Goal: Information Seeking & Learning: Check status

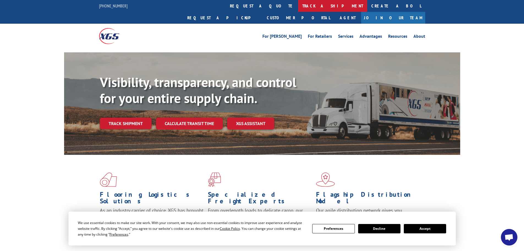
click at [298, 6] on link "track a shipment" at bounding box center [332, 6] width 69 height 12
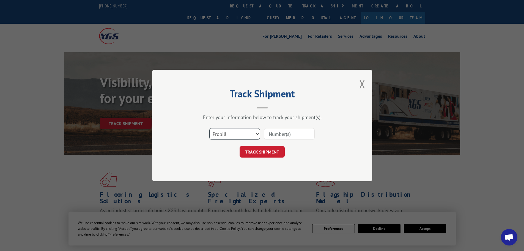
click at [229, 135] on select "Select category... Probill BOL PO" at bounding box center [234, 134] width 51 height 12
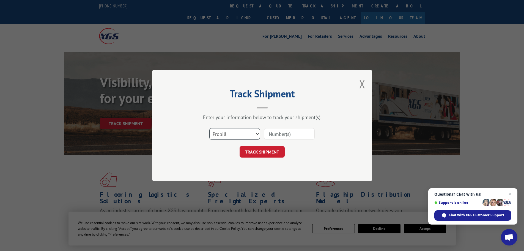
select select "bol"
click at [209, 128] on select "Select category... Probill BOL PO" at bounding box center [234, 134] width 51 height 12
click at [278, 133] on input at bounding box center [289, 134] width 51 height 12
paste input "5458084"
type input "5458084"
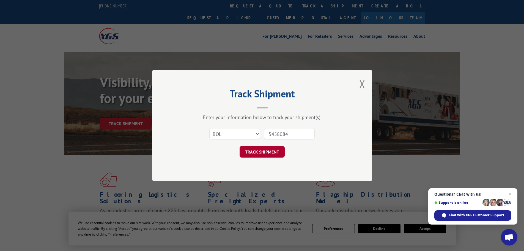
click at [260, 149] on button "TRACK SHIPMENT" at bounding box center [262, 152] width 45 height 12
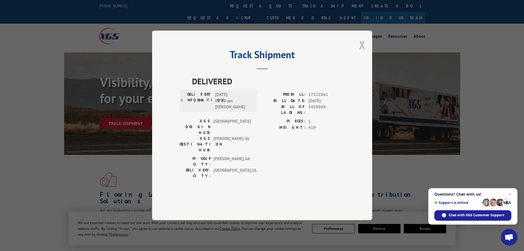
click at [363, 52] on button "Close modal" at bounding box center [362, 44] width 6 height 15
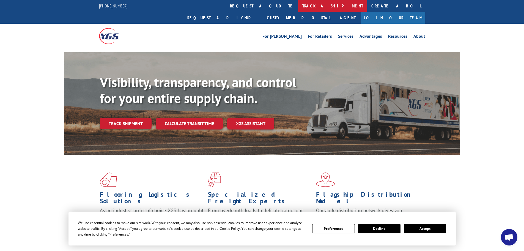
click at [298, 5] on link "track a shipment" at bounding box center [332, 6] width 69 height 12
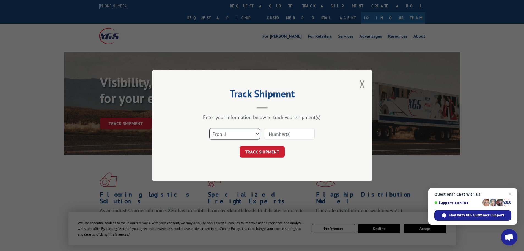
click at [236, 134] on select "Select category... Probill BOL PO" at bounding box center [234, 134] width 51 height 12
select select "bol"
click at [209, 128] on select "Select category... Probill BOL PO" at bounding box center [234, 134] width 51 height 12
click at [271, 135] on input at bounding box center [289, 134] width 51 height 12
paste input "7045844"
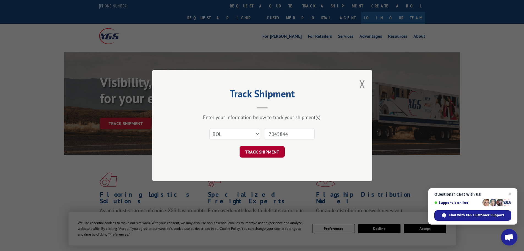
type input "7045844"
click at [263, 150] on button "TRACK SHIPMENT" at bounding box center [262, 152] width 45 height 12
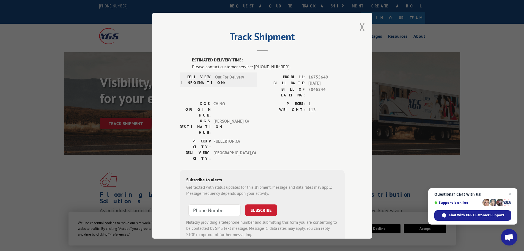
click at [361, 26] on button "Close modal" at bounding box center [362, 27] width 6 height 15
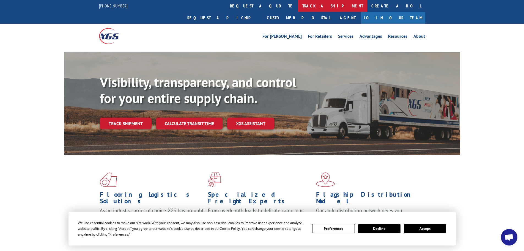
click at [298, 7] on link "track a shipment" at bounding box center [332, 6] width 69 height 12
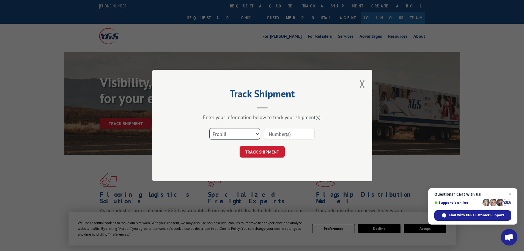
click at [230, 133] on select "Select category... Probill BOL PO" at bounding box center [234, 134] width 51 height 12
select select "bol"
click at [209, 128] on select "Select category... Probill BOL PO" at bounding box center [234, 134] width 51 height 12
click at [271, 135] on input at bounding box center [289, 134] width 51 height 12
paste input "5497003"
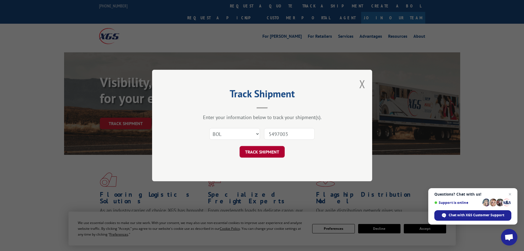
type input "5497003"
click at [261, 150] on button "TRACK SHIPMENT" at bounding box center [262, 152] width 45 height 12
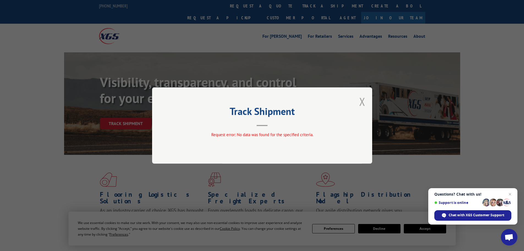
click at [362, 101] on button "Close modal" at bounding box center [362, 101] width 6 height 15
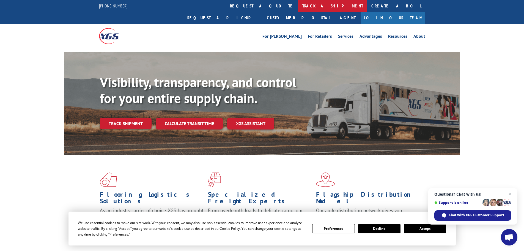
click at [298, 5] on link "track a shipment" at bounding box center [332, 6] width 69 height 12
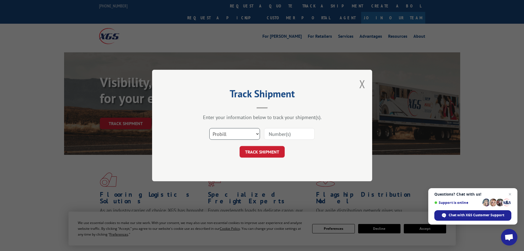
click at [232, 134] on select "Select category... Probill BOL PO" at bounding box center [234, 134] width 51 height 12
select select "po"
click at [209, 128] on select "Select category... Probill BOL PO" at bounding box center [234, 134] width 51 height 12
click at [269, 133] on input at bounding box center [289, 134] width 51 height 12
type input "44517848"
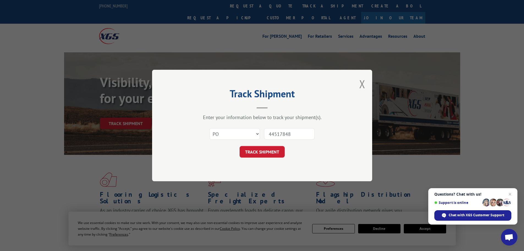
click at [240, 146] on button "TRACK SHIPMENT" at bounding box center [262, 152] width 45 height 12
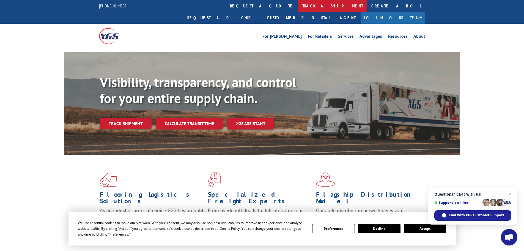
click at [298, 4] on link "track a shipment" at bounding box center [332, 6] width 69 height 12
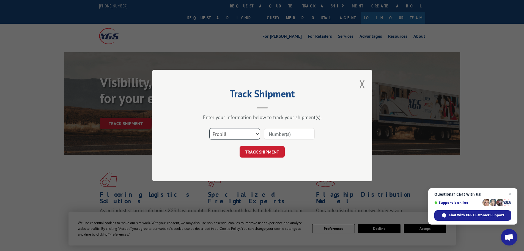
click at [218, 133] on select "Select category... Probill BOL PO" at bounding box center [234, 134] width 51 height 12
select select "bol"
click at [209, 128] on select "Select category... Probill BOL PO" at bounding box center [234, 134] width 51 height 12
click at [273, 132] on input at bounding box center [289, 134] width 51 height 12
paste input "7043685"
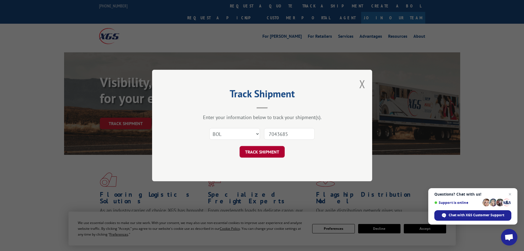
type input "7043685"
click at [264, 151] on button "TRACK SHIPMENT" at bounding box center [262, 152] width 45 height 12
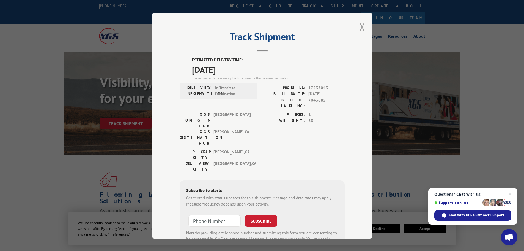
click at [361, 24] on button "Close modal" at bounding box center [362, 27] width 6 height 15
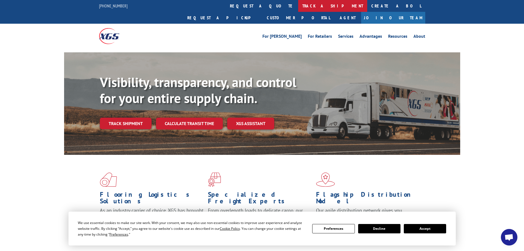
click at [298, 4] on link "track a shipment" at bounding box center [332, 6] width 69 height 12
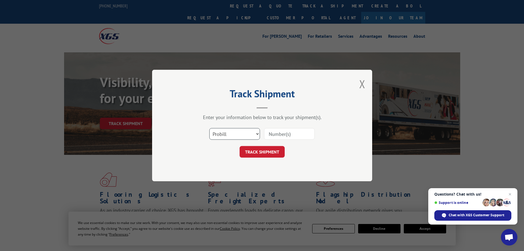
click at [221, 133] on select "Select category... Probill BOL PO" at bounding box center [234, 134] width 51 height 12
select select "bol"
click at [209, 128] on select "Select category... Probill BOL PO" at bounding box center [234, 134] width 51 height 12
click at [280, 132] on input at bounding box center [289, 134] width 51 height 12
paste input "7055085"
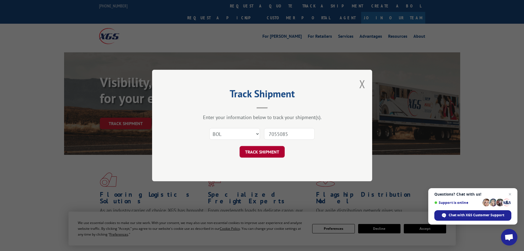
type input "7055085"
click at [258, 151] on button "TRACK SHIPMENT" at bounding box center [262, 152] width 45 height 12
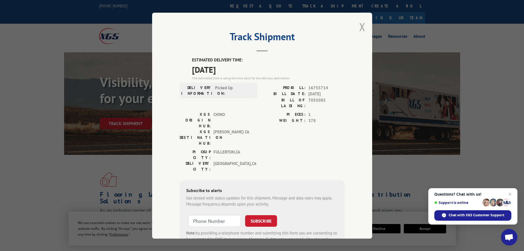
click at [360, 25] on button "Close modal" at bounding box center [362, 27] width 6 height 15
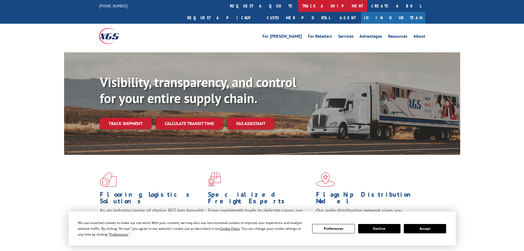
click at [298, 6] on link "track a shipment" at bounding box center [332, 6] width 69 height 12
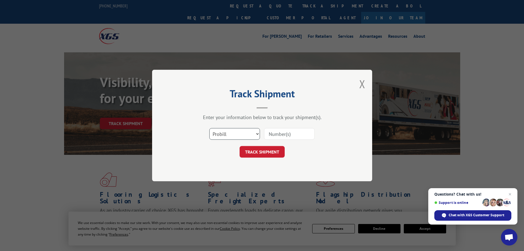
click at [229, 134] on select "Select category... Probill BOL PO" at bounding box center [234, 134] width 51 height 12
select select "bol"
click at [209, 128] on select "Select category... Probill BOL PO" at bounding box center [234, 134] width 51 height 12
click at [271, 133] on input at bounding box center [289, 134] width 51 height 12
paste input "7055085"
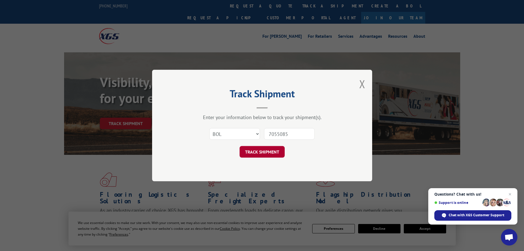
type input "7055085"
click at [264, 152] on button "TRACK SHIPMENT" at bounding box center [262, 152] width 45 height 12
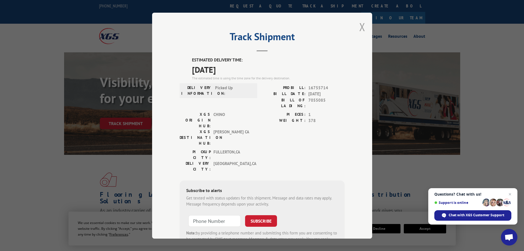
click at [361, 25] on button "Close modal" at bounding box center [362, 27] width 6 height 15
